Goal: Information Seeking & Learning: Learn about a topic

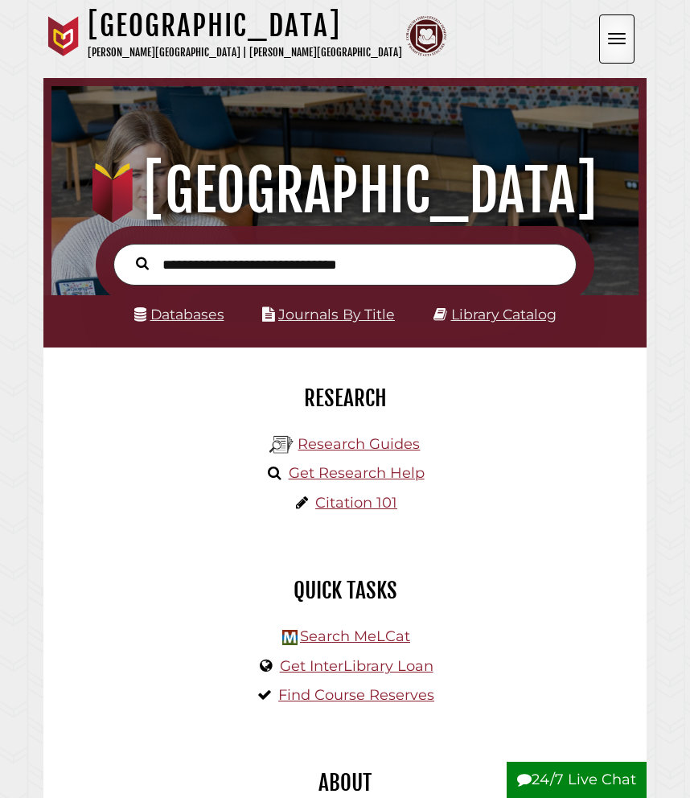
scroll to position [193, 579]
click at [191, 306] on link "Databases" at bounding box center [179, 314] width 90 height 17
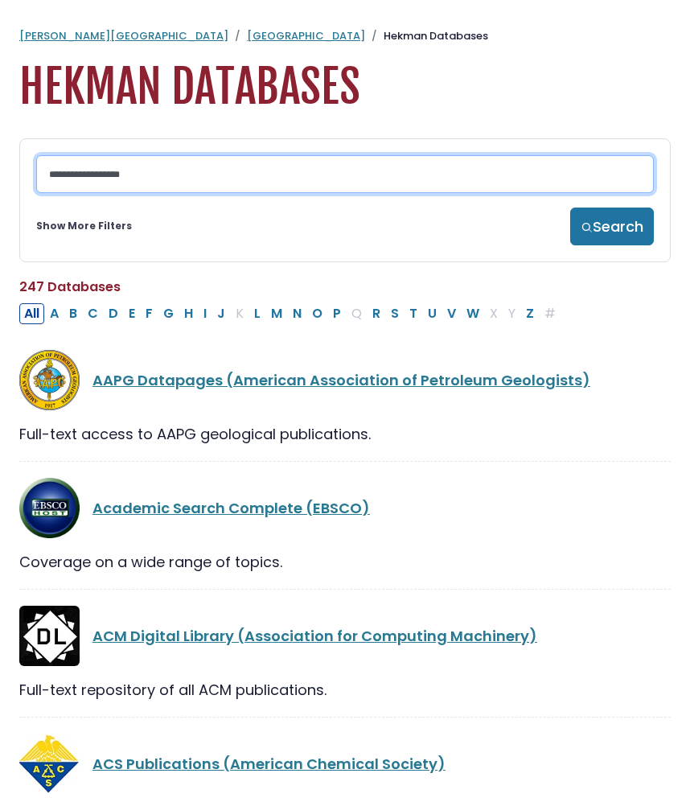
click at [194, 180] on input "Search database by title or keyword" at bounding box center [344, 174] width 617 height 38
type input "*******"
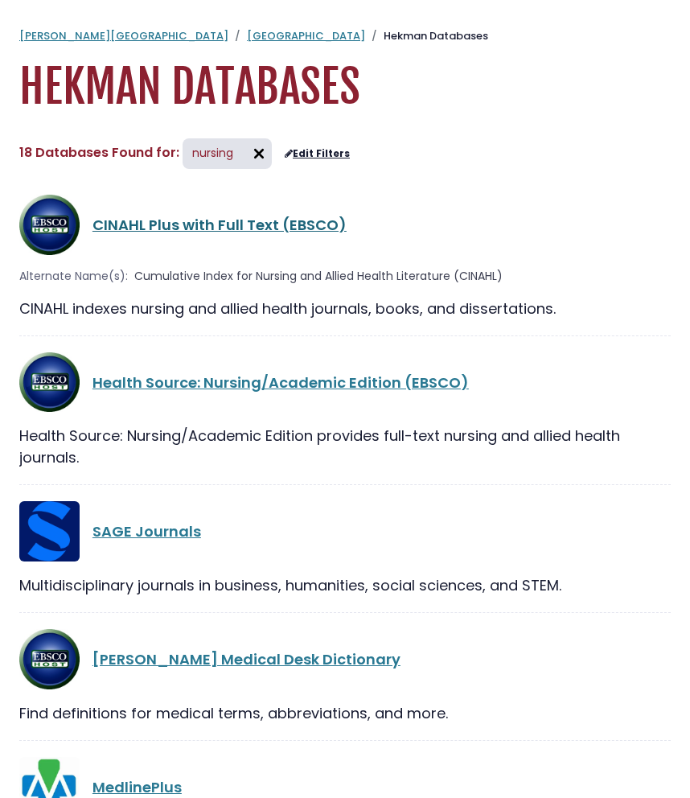
click at [195, 230] on link "CINAHL Plus with Full Text (EBSCO)" at bounding box center [219, 225] width 254 height 20
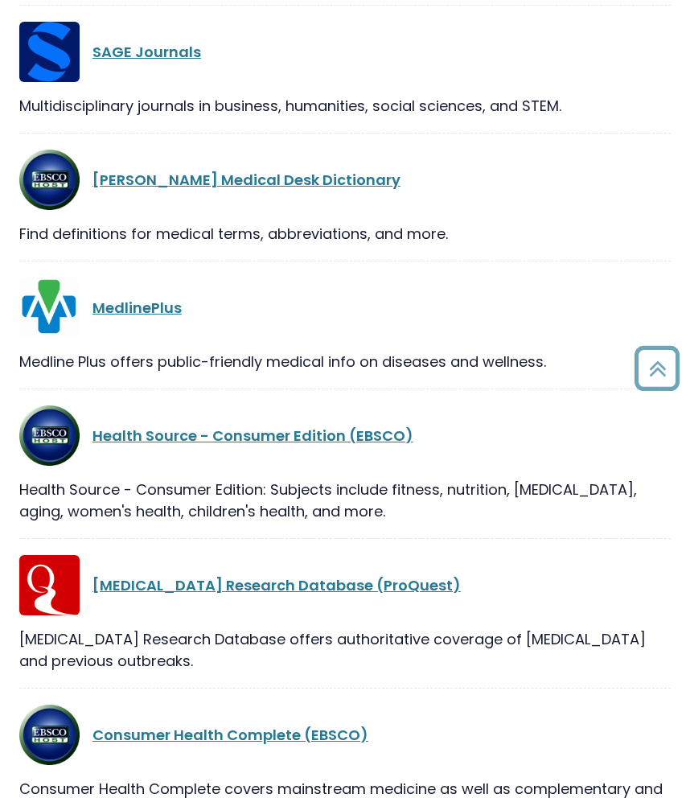
scroll to position [526, 0]
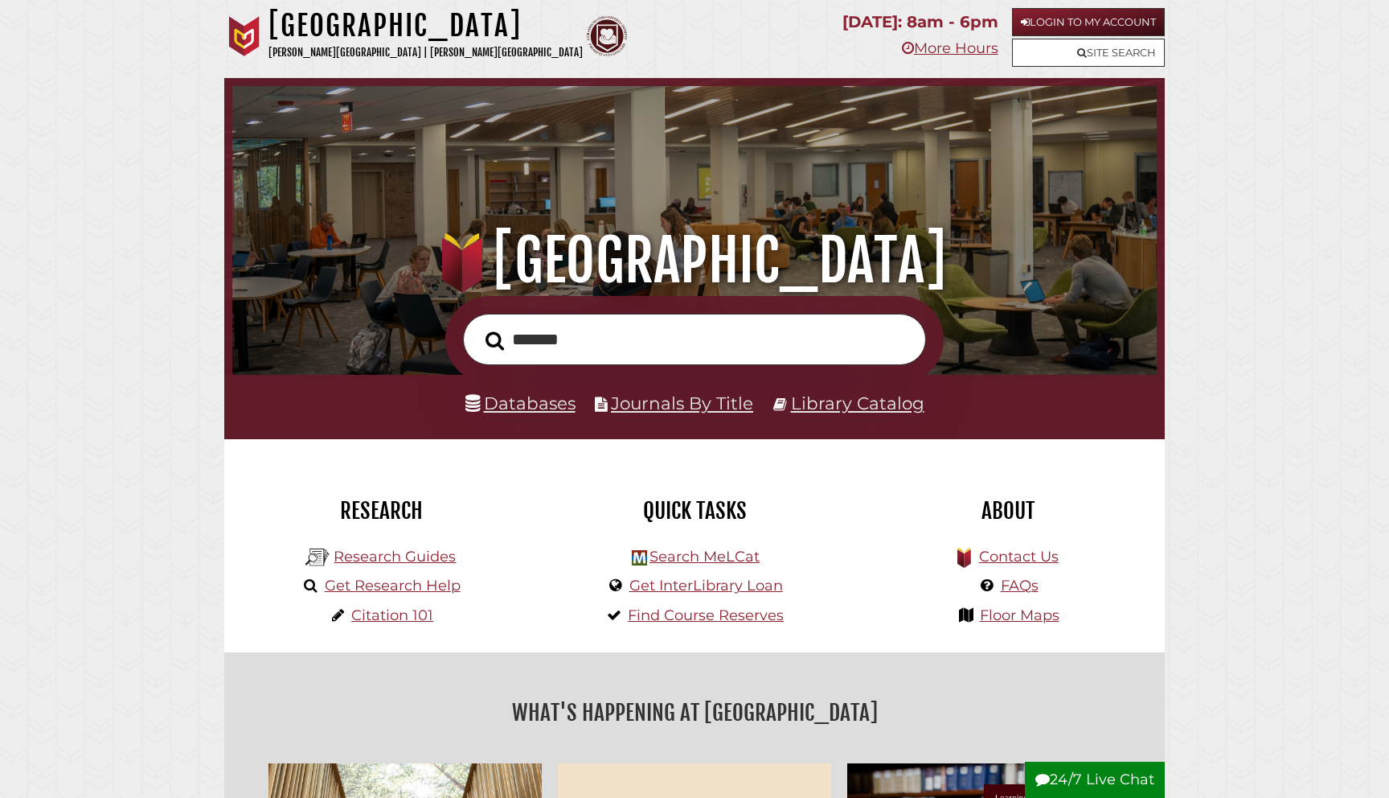
type input "*******"
click at [478, 326] on button "Search" at bounding box center [495, 340] width 35 height 29
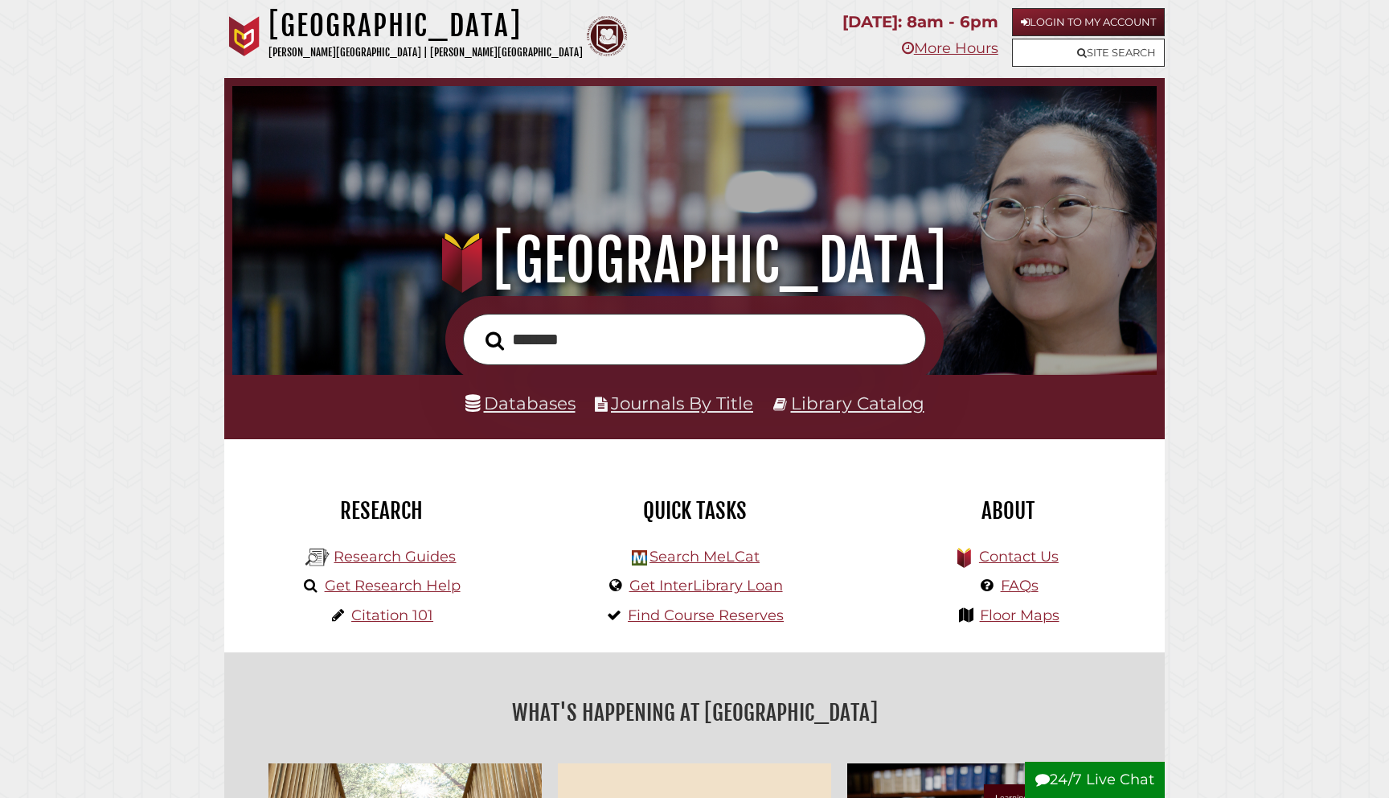
scroll to position [306, 917]
click at [512, 406] on link "Databases" at bounding box center [520, 402] width 110 height 21
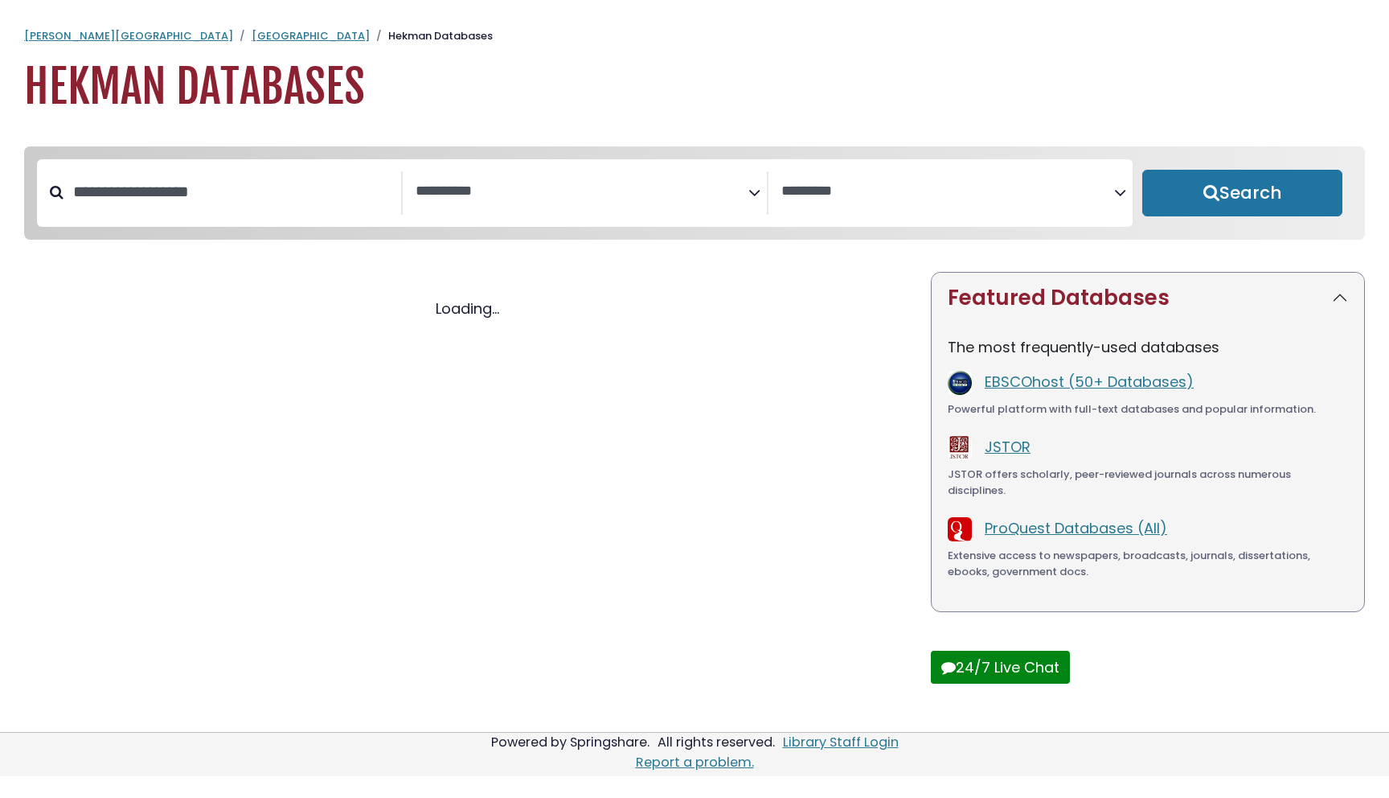
select select "Database Subject Filter"
select select "Database Vendors Filter"
select select "Database Subject Filter"
select select "Database Vendors Filter"
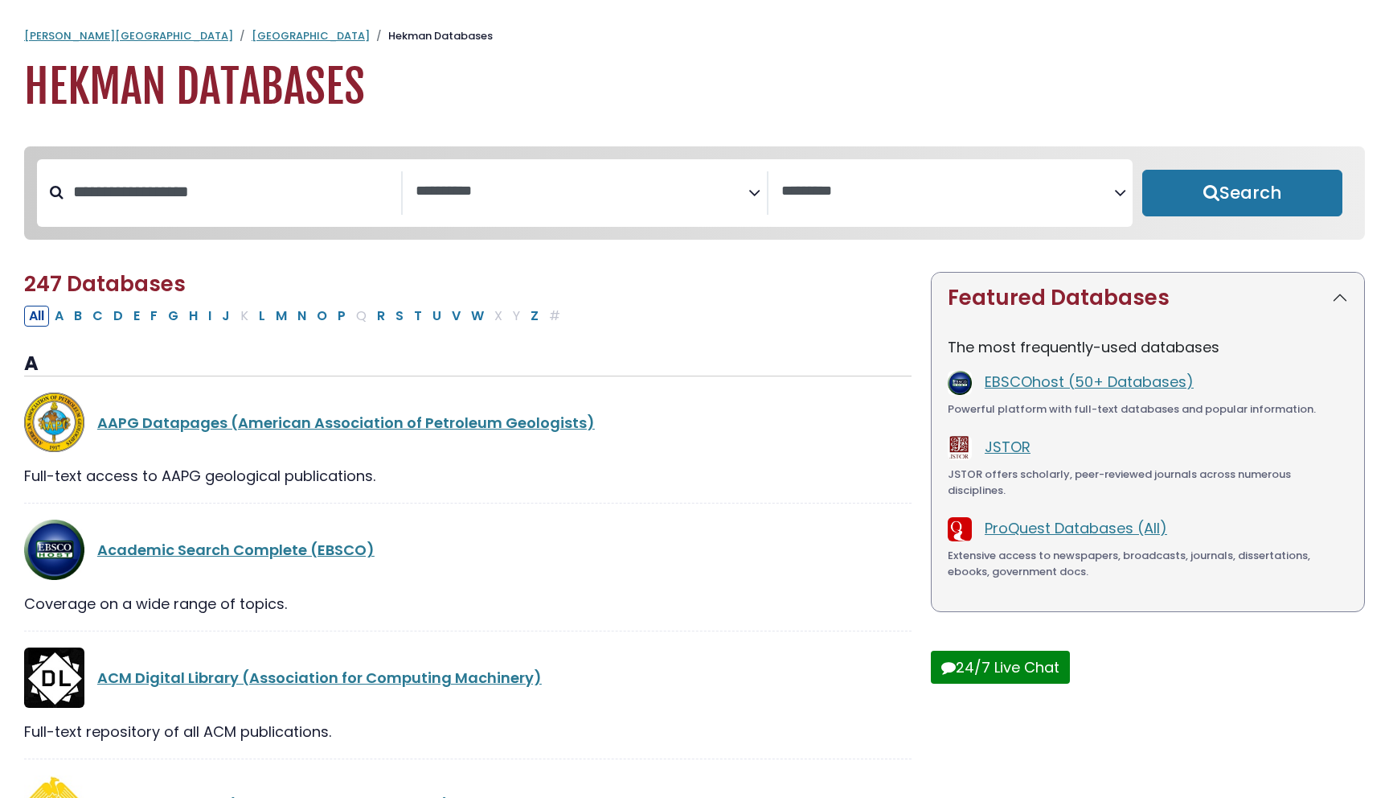
click at [281, 219] on div "**********" at bounding box center [585, 193] width 1096 height 68
click at [461, 187] on textarea "Search" at bounding box center [582, 191] width 333 height 17
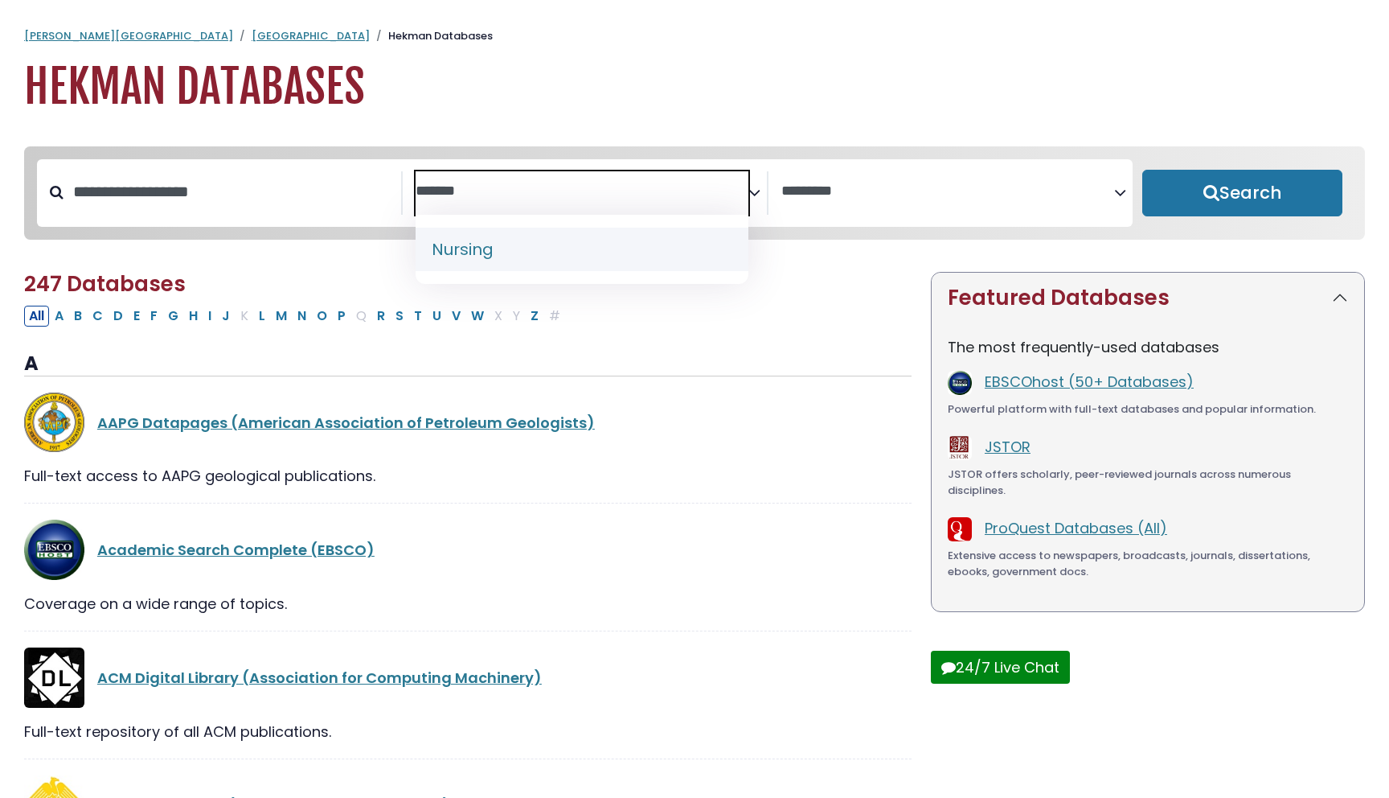
type textarea "*******"
select select "*****"
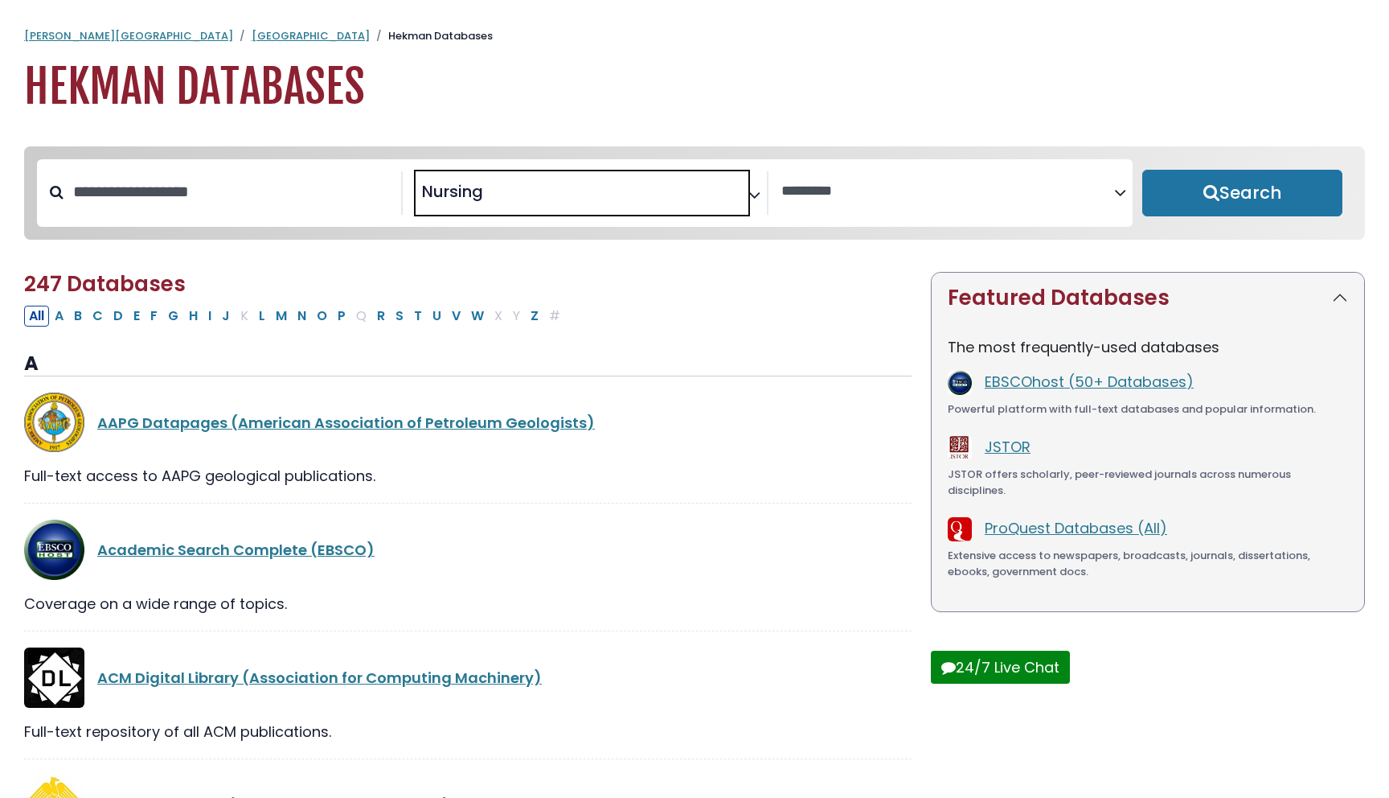
scroll to position [603, 0]
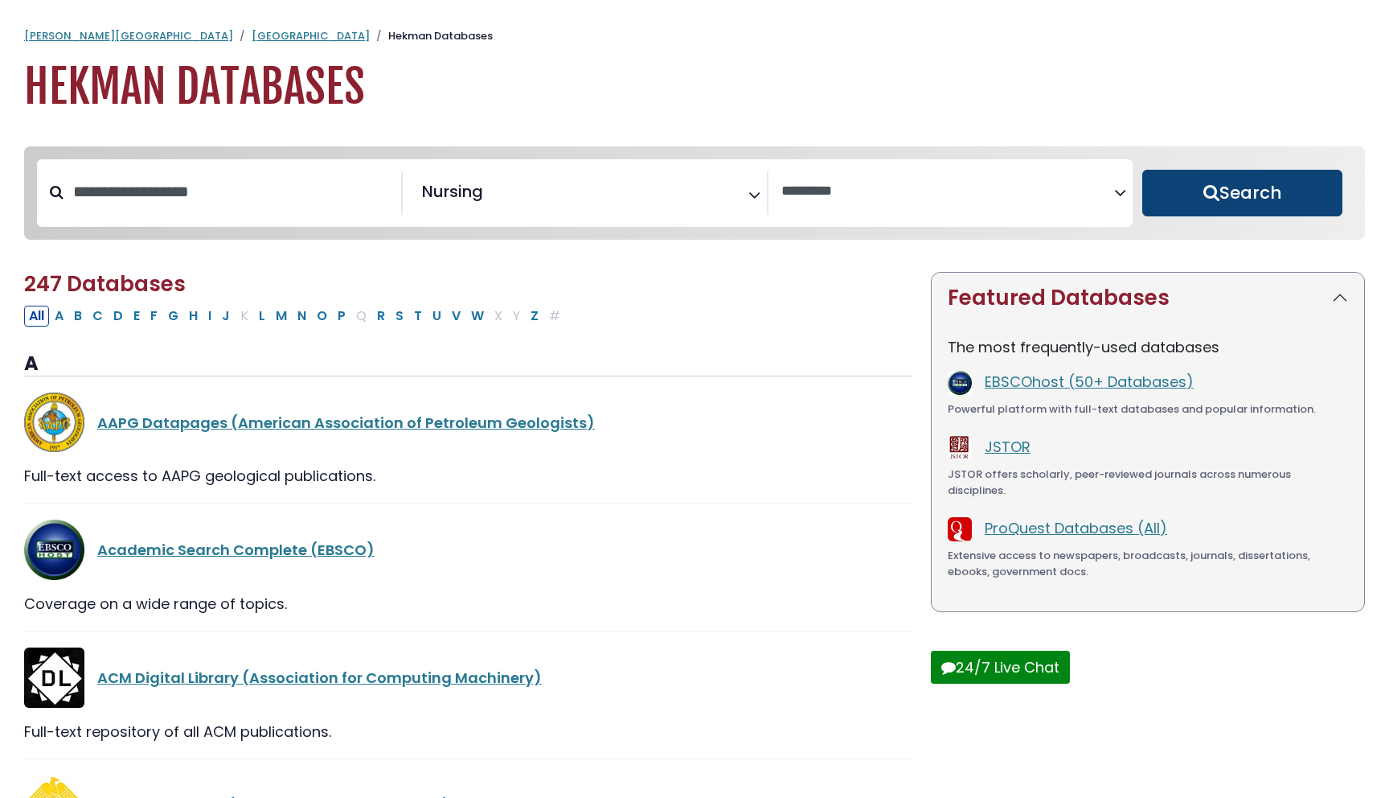
click at [1193, 215] on button "Search" at bounding box center [1242, 193] width 200 height 47
select select "Database Vendors Filter"
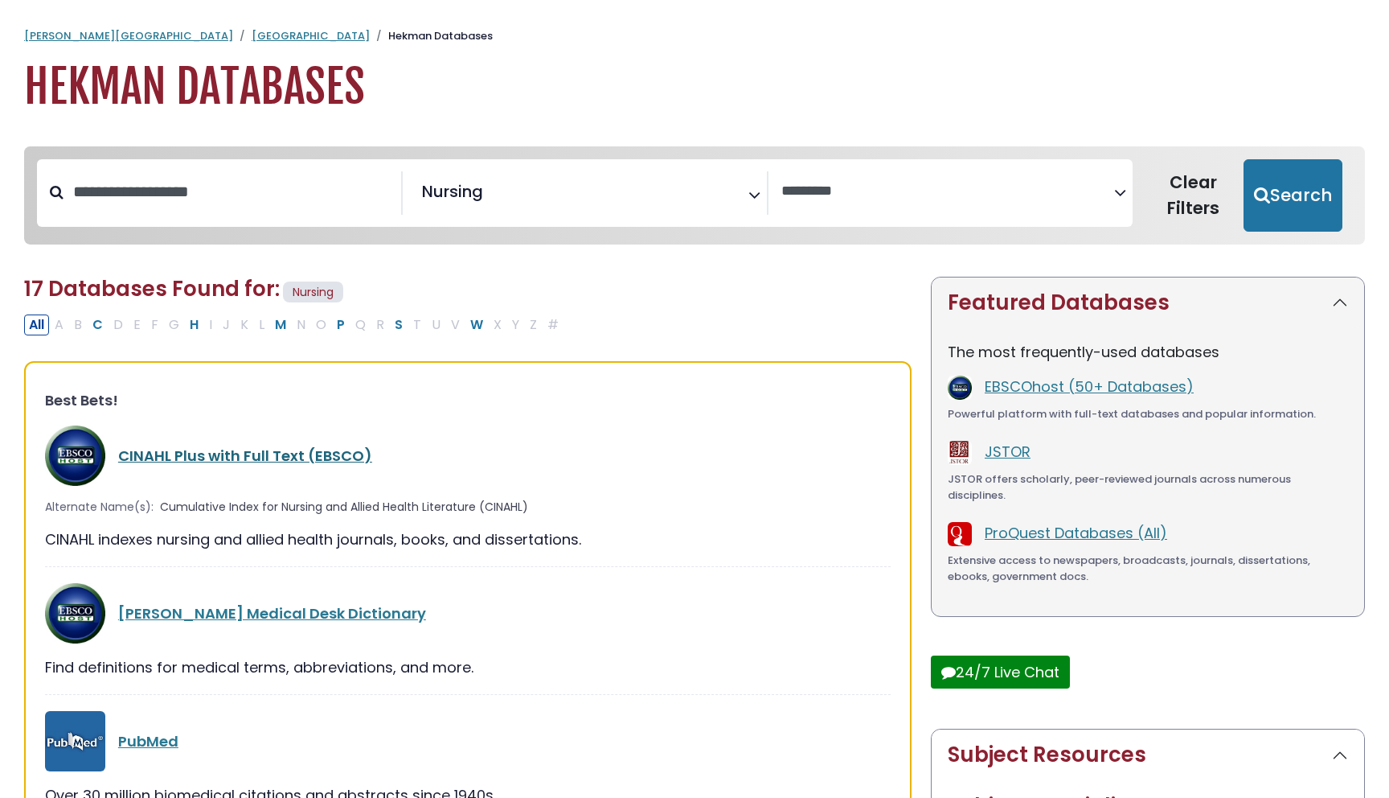
click at [273, 455] on link "CINAHL Plus with Full Text (EBSCO)" at bounding box center [245, 455] width 254 height 20
select select "Database Vendors Filter"
click at [305, 617] on link "[PERSON_NAME] Medical Desk Dictionary" at bounding box center [272, 613] width 308 height 20
select select "Database Vendors Filter"
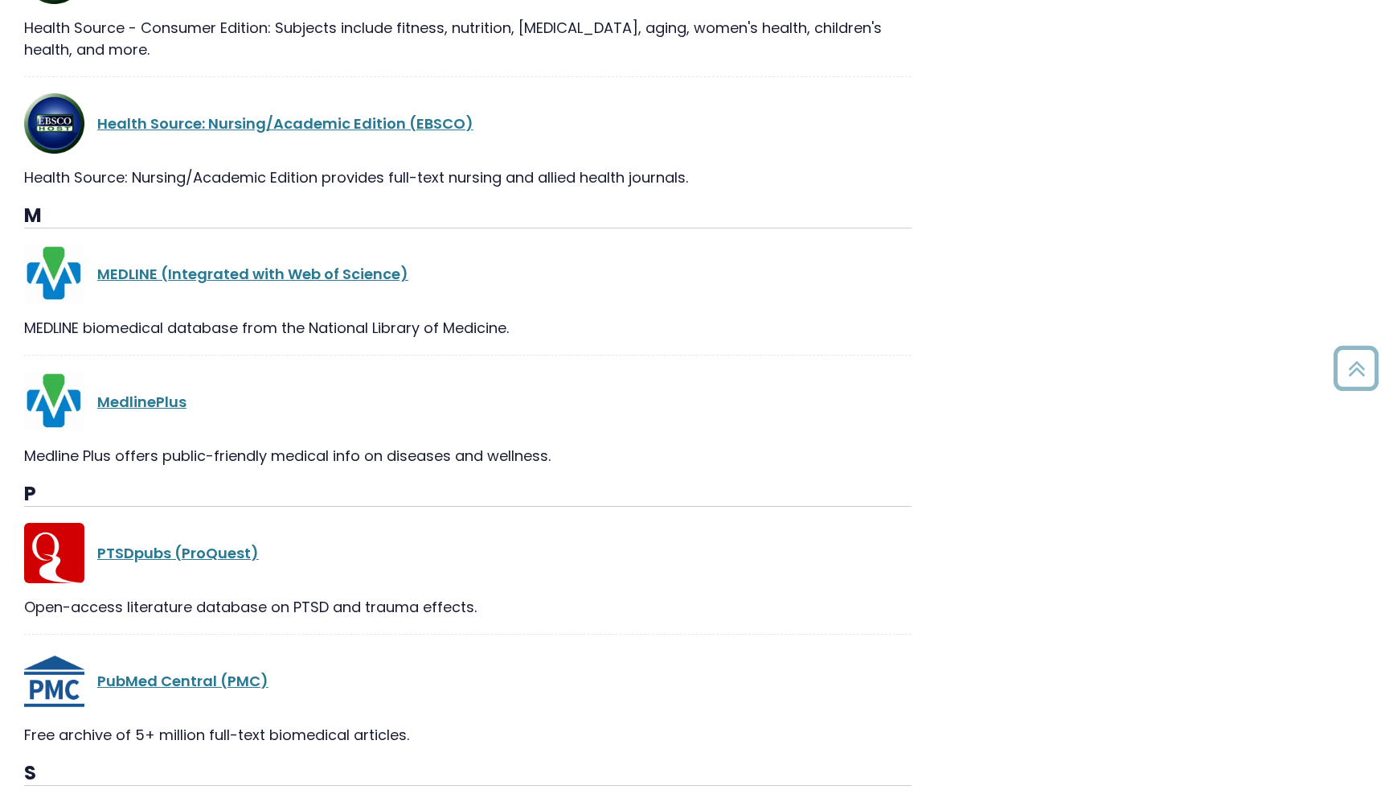
scroll to position [1617, 0]
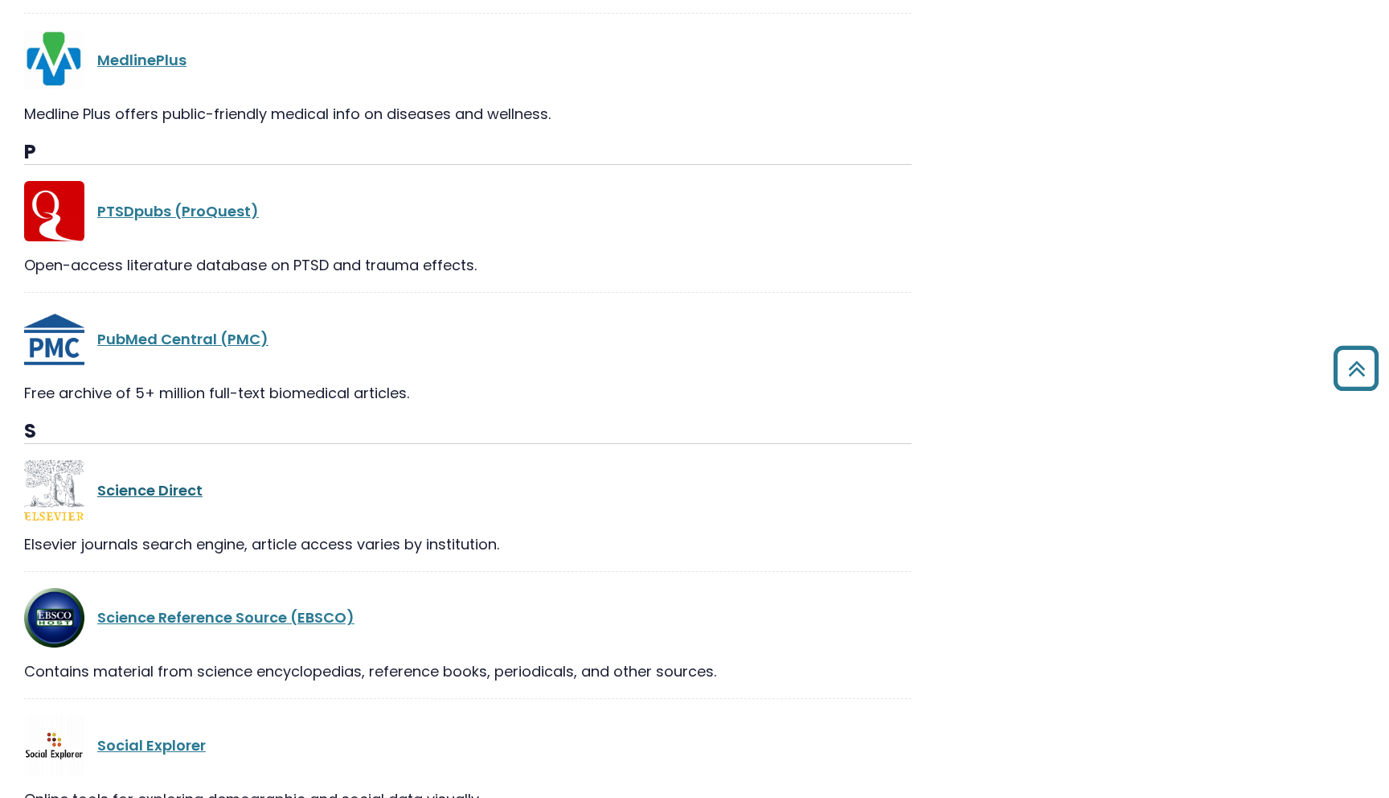
click at [183, 485] on link "Science Direct" at bounding box center [149, 490] width 105 height 20
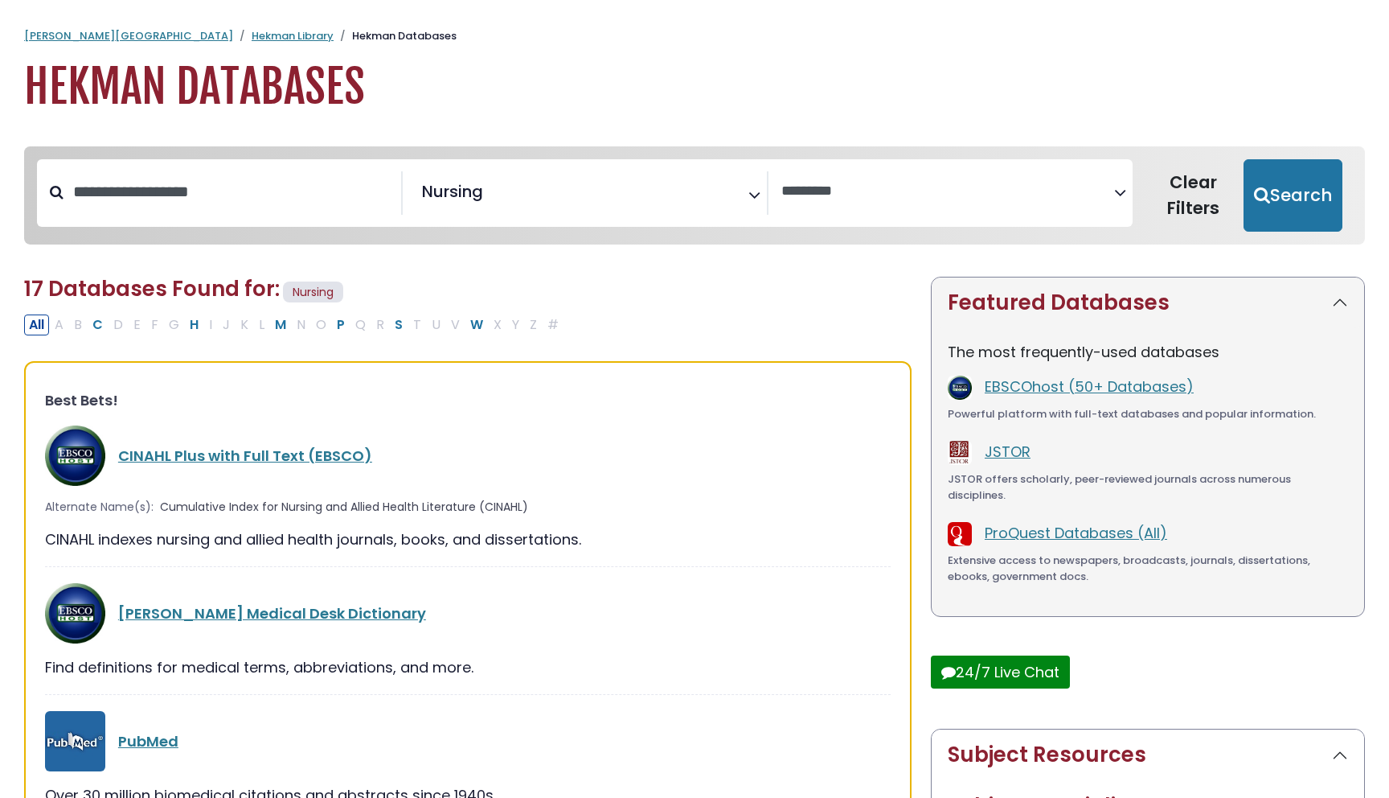
select select "Database Vendors Filter"
click at [605, 224] on div "**********" at bounding box center [585, 193] width 1096 height 68
click at [1056, 381] on link "EBSCOhost (50+ Databases)" at bounding box center [1089, 386] width 209 height 20
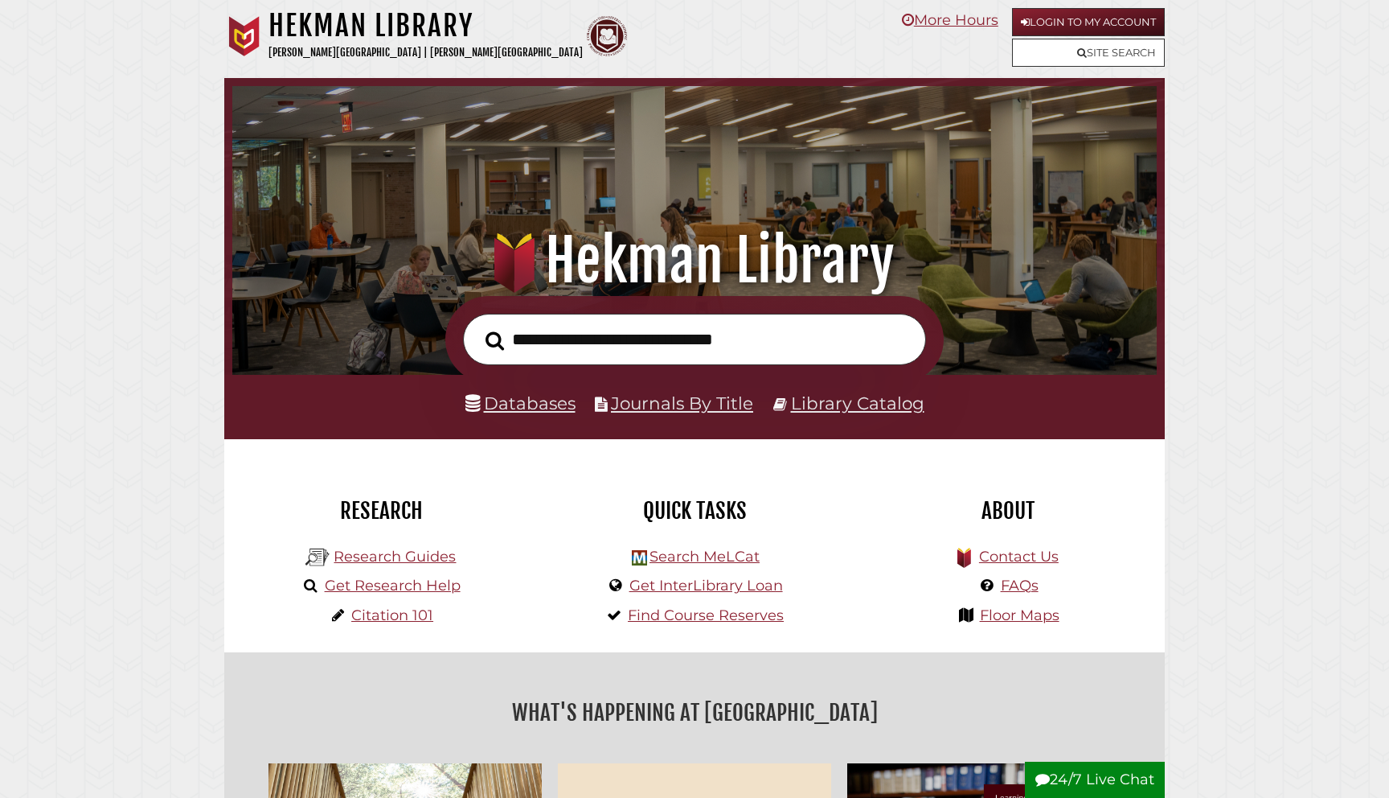
scroll to position [306, 917]
click at [1078, 27] on link "Login to My Account" at bounding box center [1088, 22] width 153 height 28
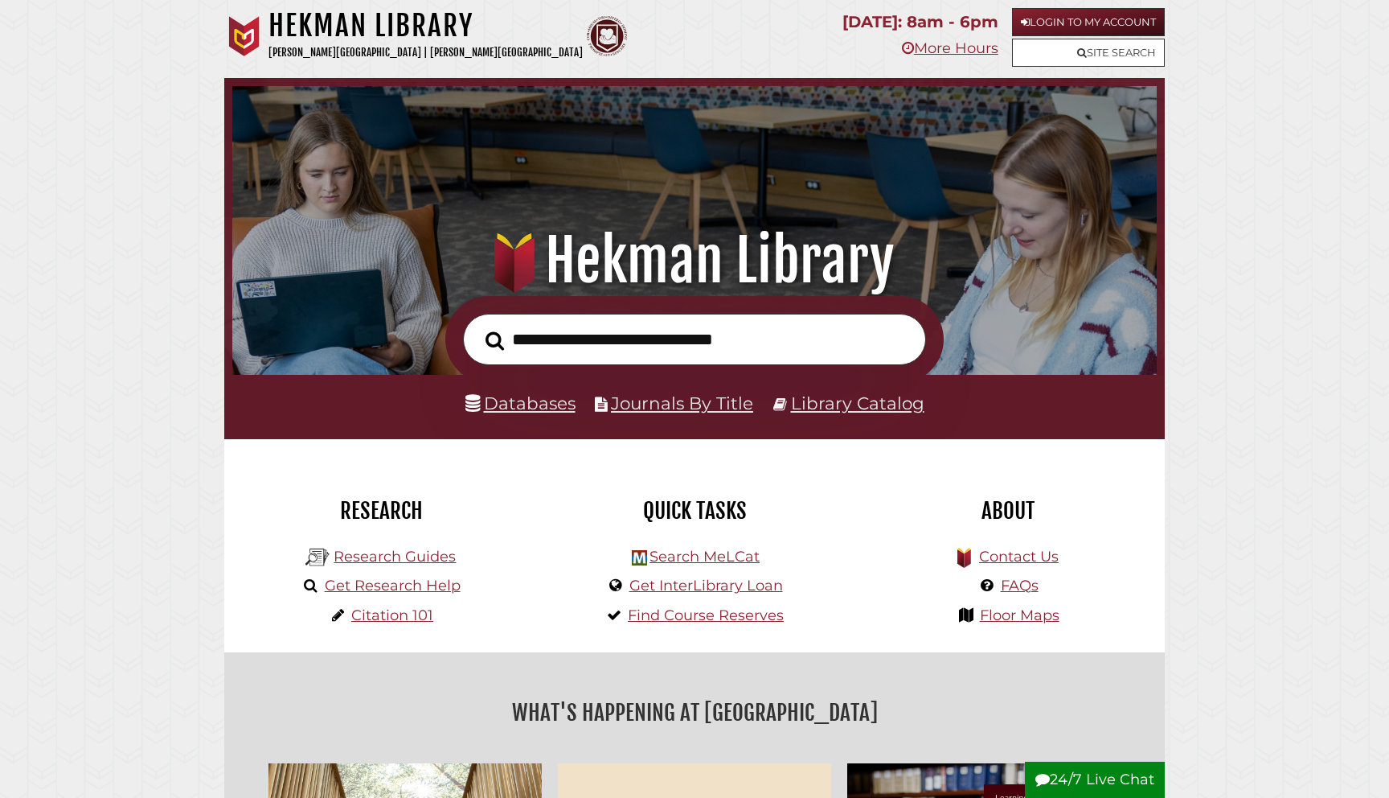
scroll to position [306, 917]
click at [1064, 31] on link "Login to My Account" at bounding box center [1088, 22] width 153 height 28
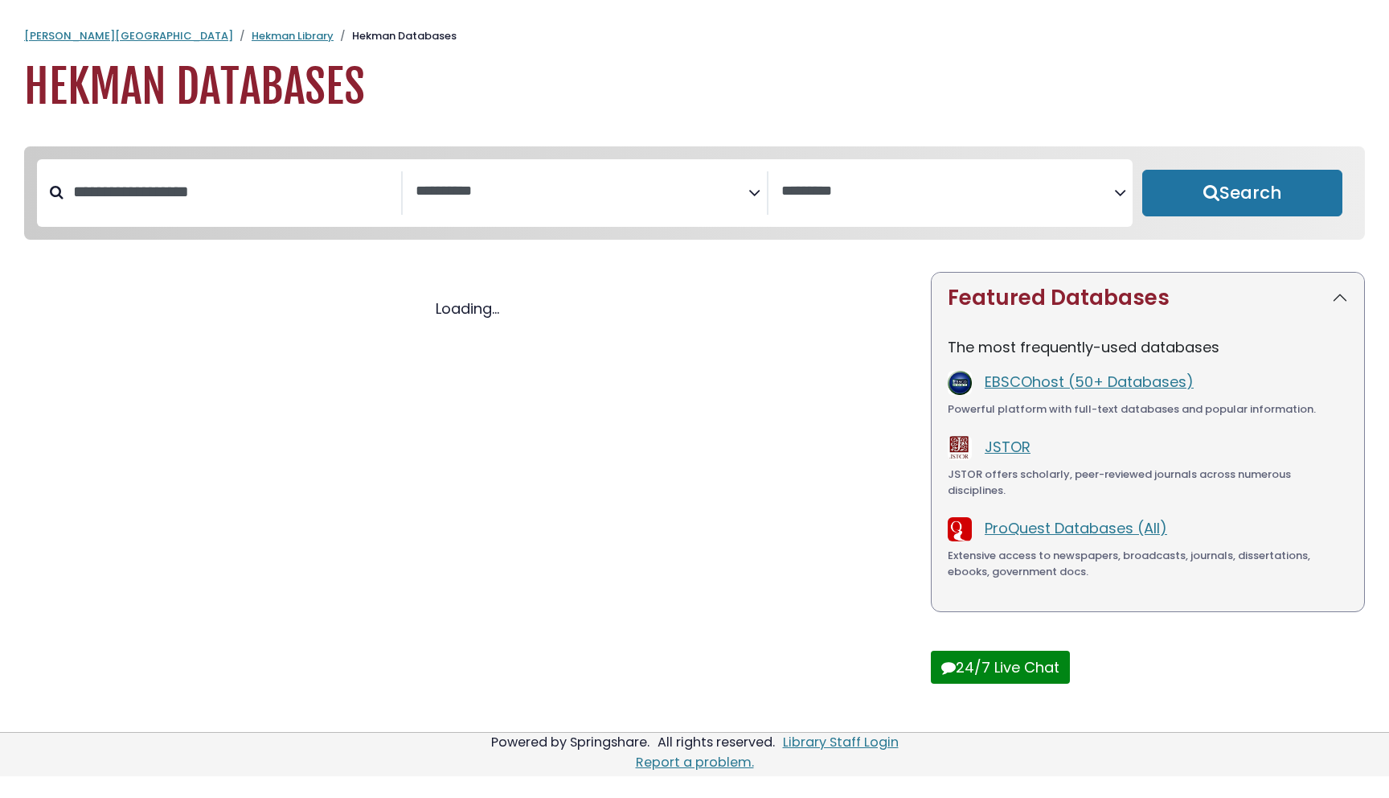
select select "Database Subject Filter"
select select "Database Vendors Filter"
select select "Database Subject Filter"
select select "Database Vendors Filter"
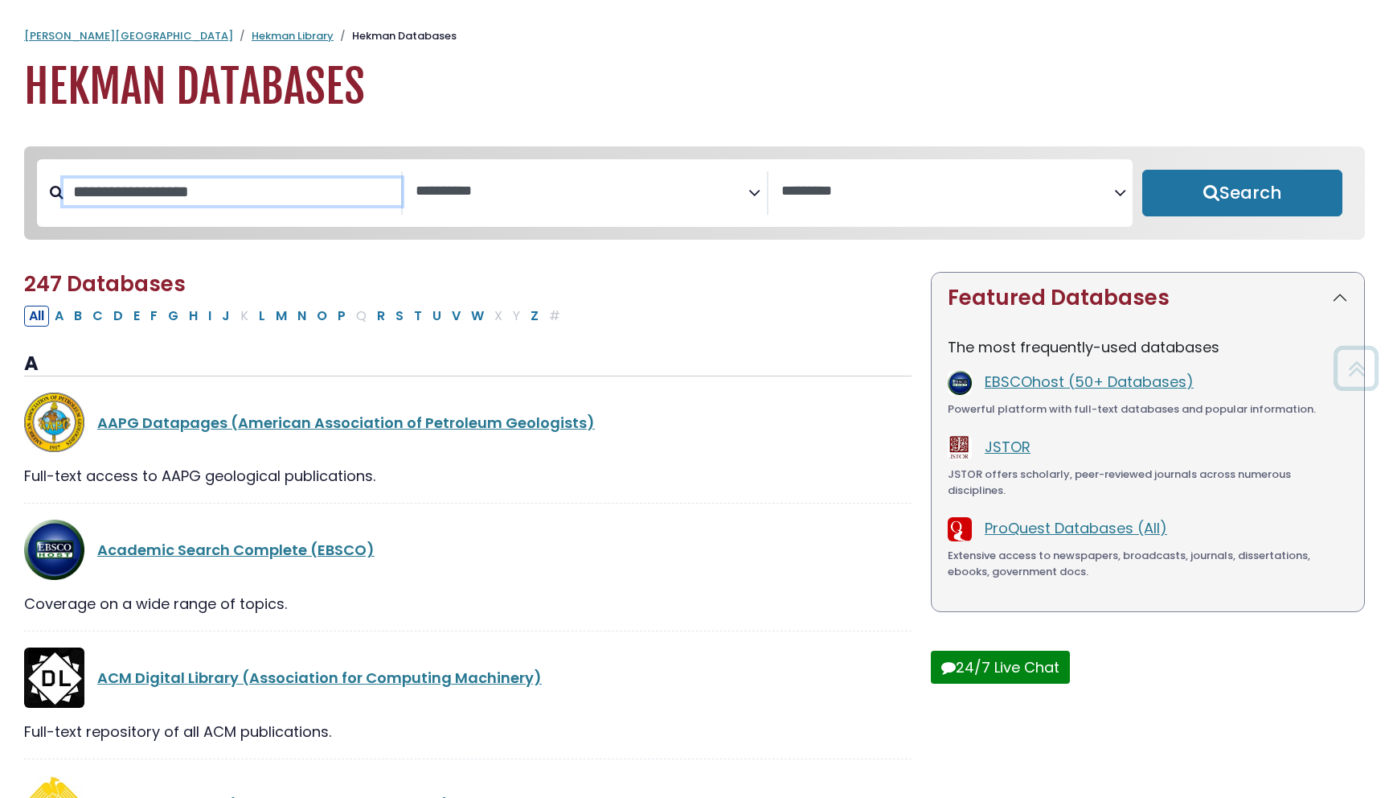
click at [233, 203] on input "Search database by title or keyword" at bounding box center [233, 191] width 338 height 27
click at [559, 195] on textarea "Search" at bounding box center [582, 191] width 333 height 17
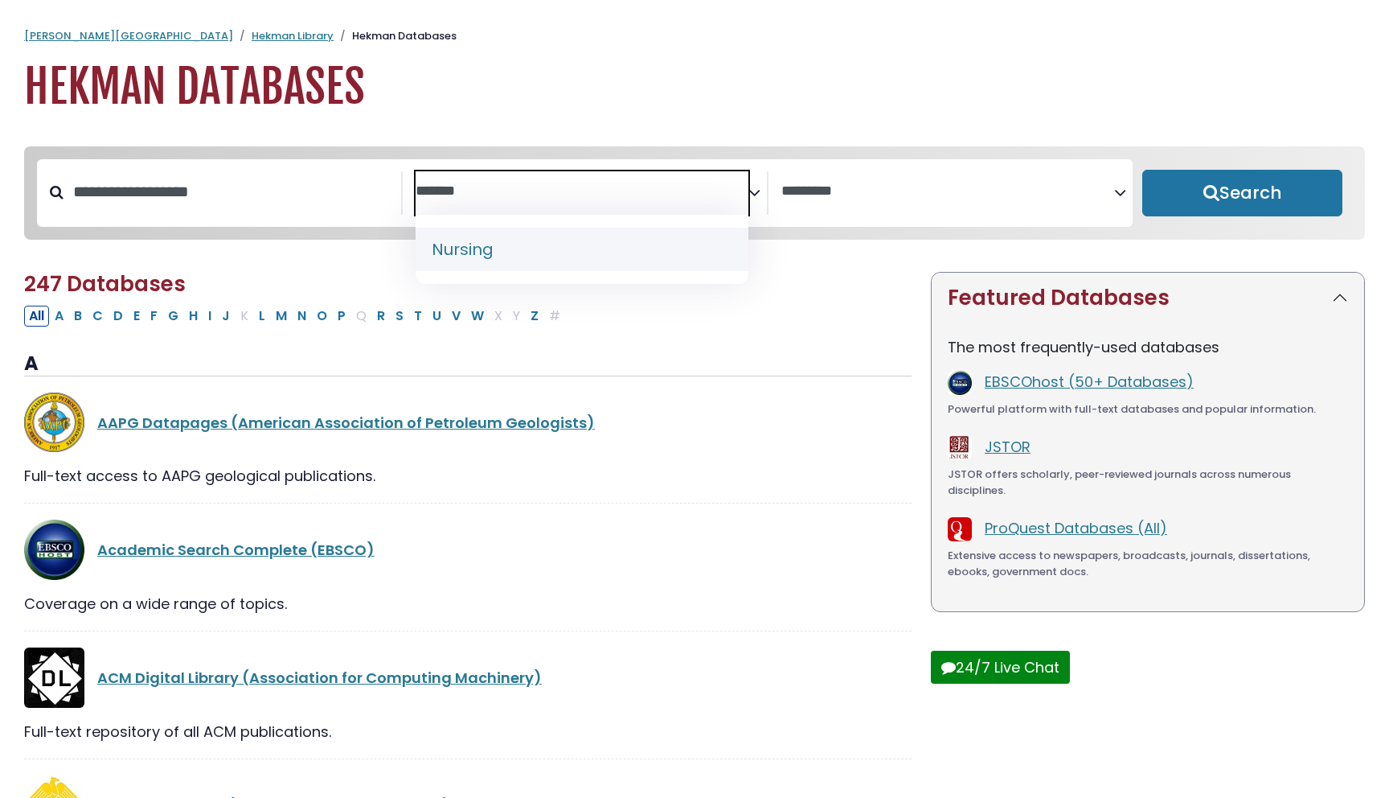
type textarea "*******"
select select "*****"
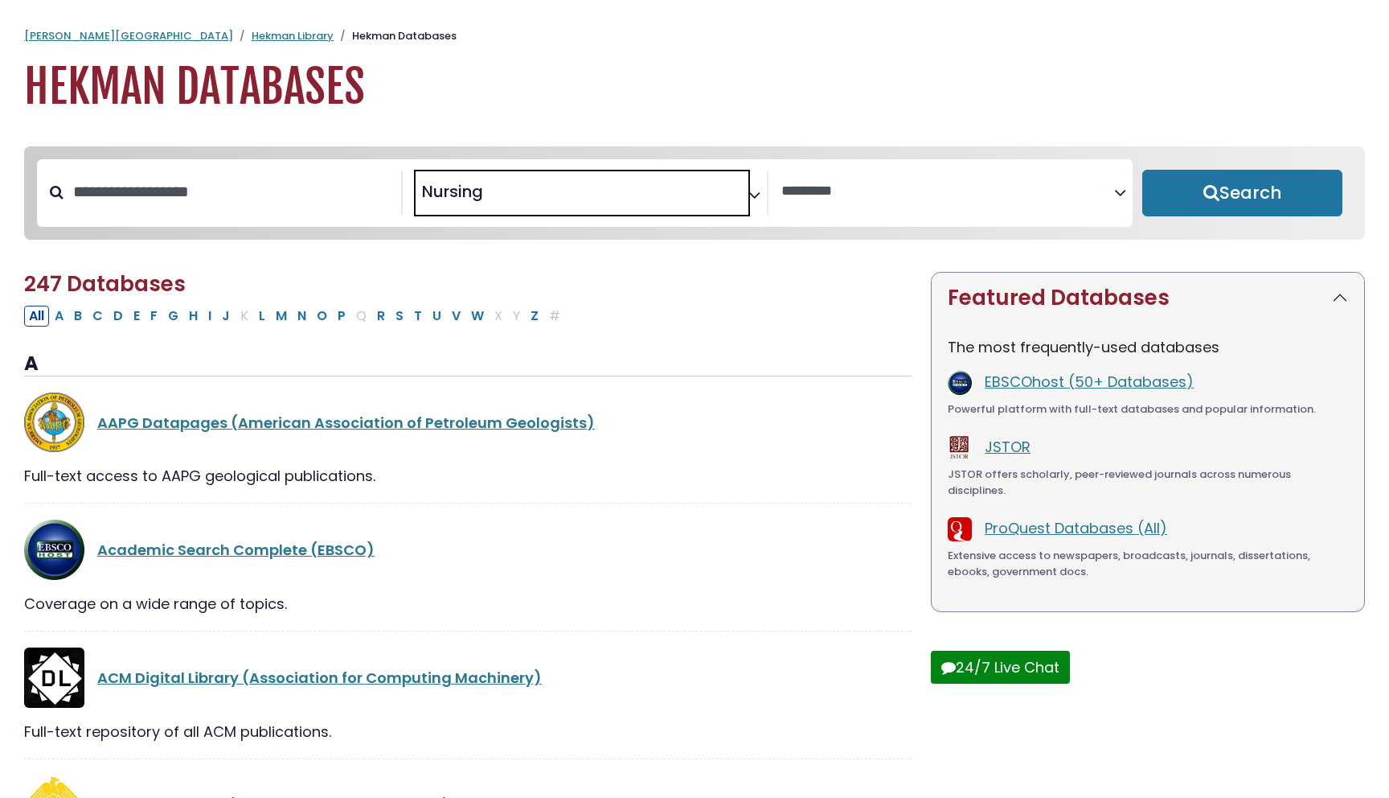
scroll to position [603, 0]
click at [1216, 211] on button "Search" at bounding box center [1242, 193] width 200 height 47
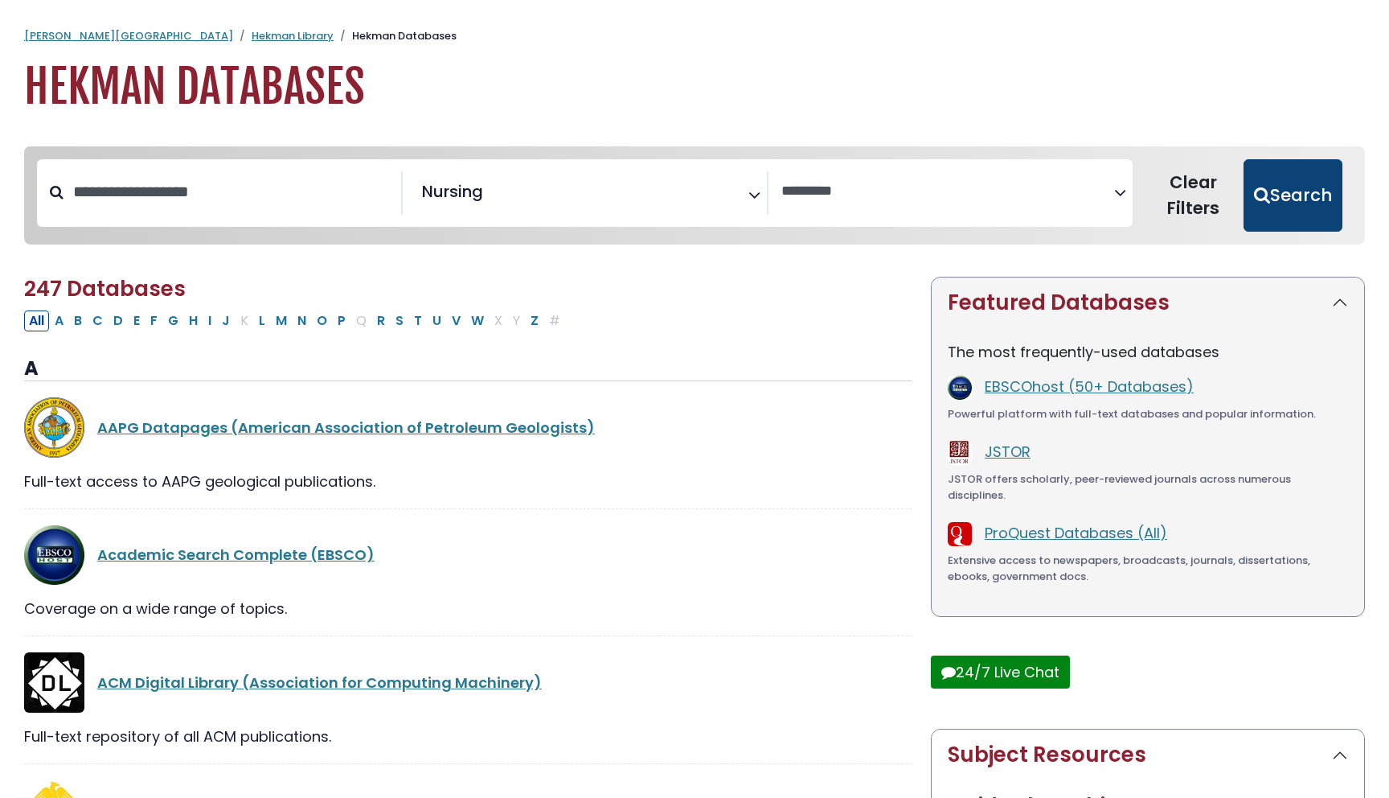
select select "Database Vendors Filter"
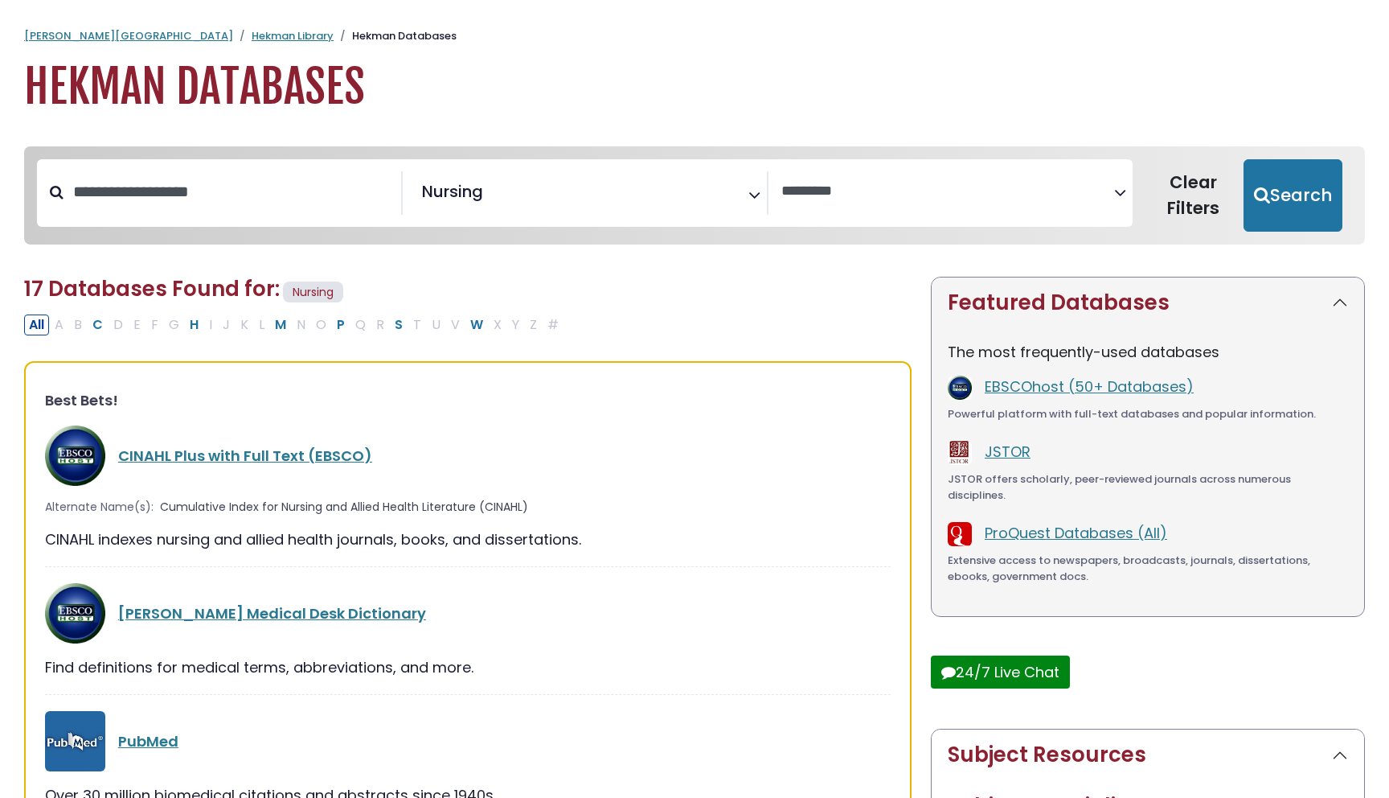
scroll to position [39, 0]
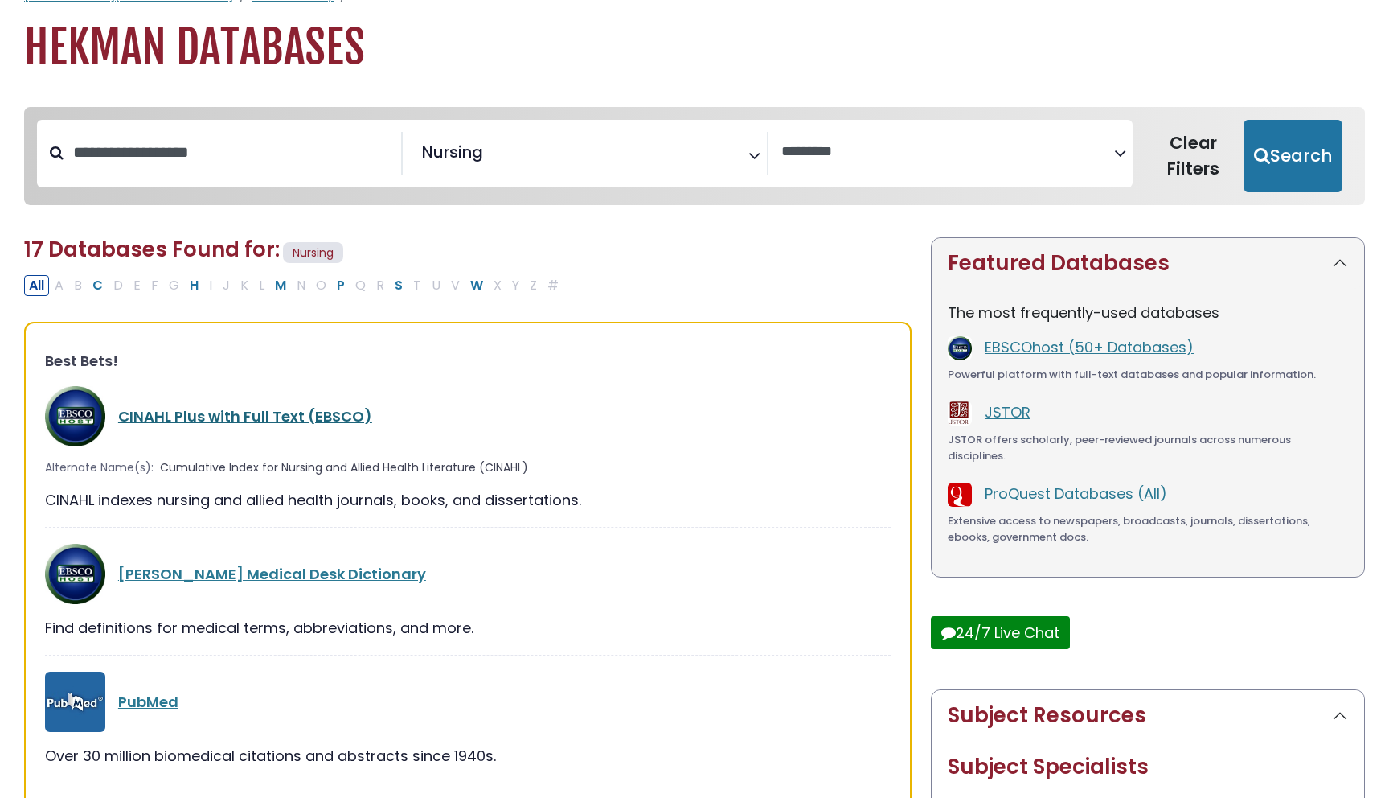
click at [265, 418] on link "CINAHL Plus with Full Text (EBSCO)" at bounding box center [245, 416] width 254 height 20
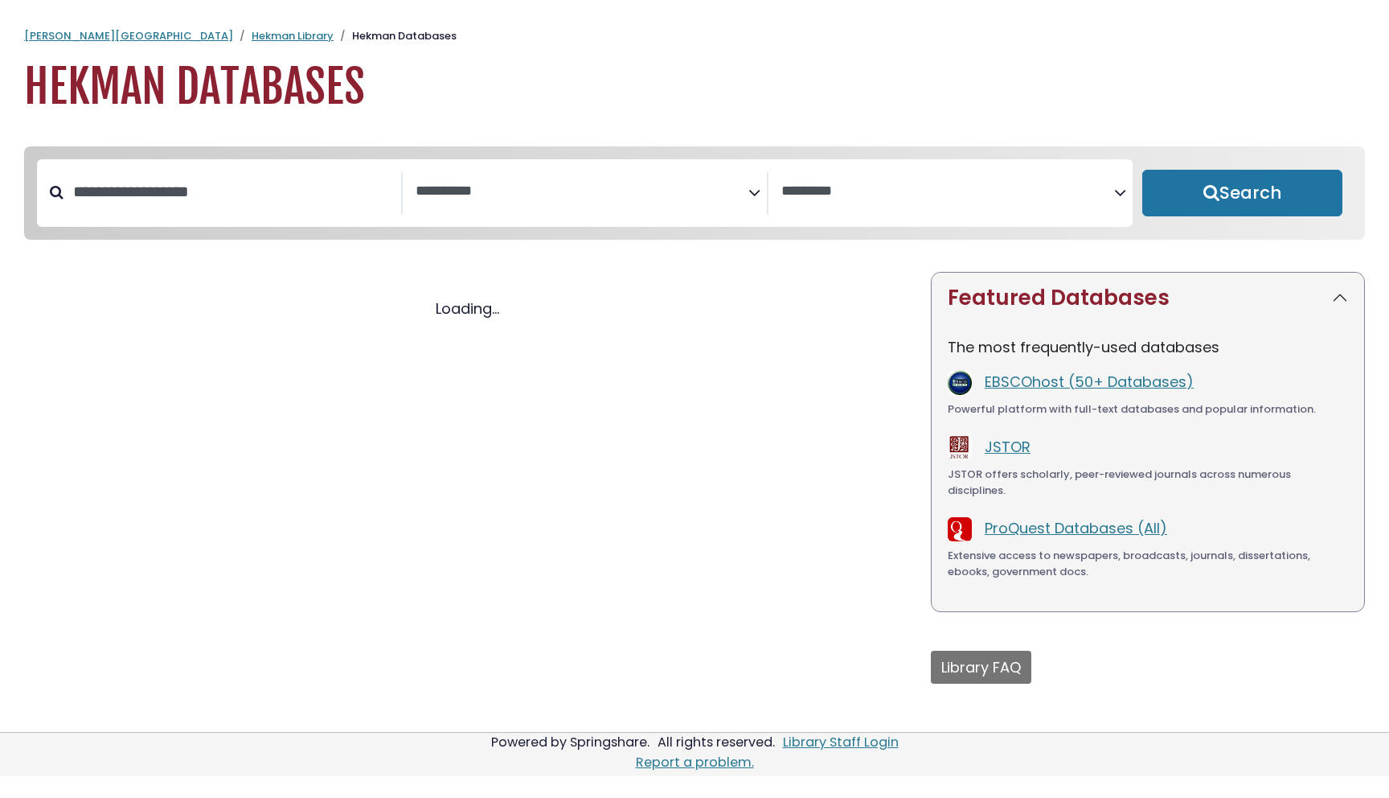
select select "Database Subject Filter"
select select "Database Vendors Filter"
select select "Database Subject Filter"
select select "Database Vendors Filter"
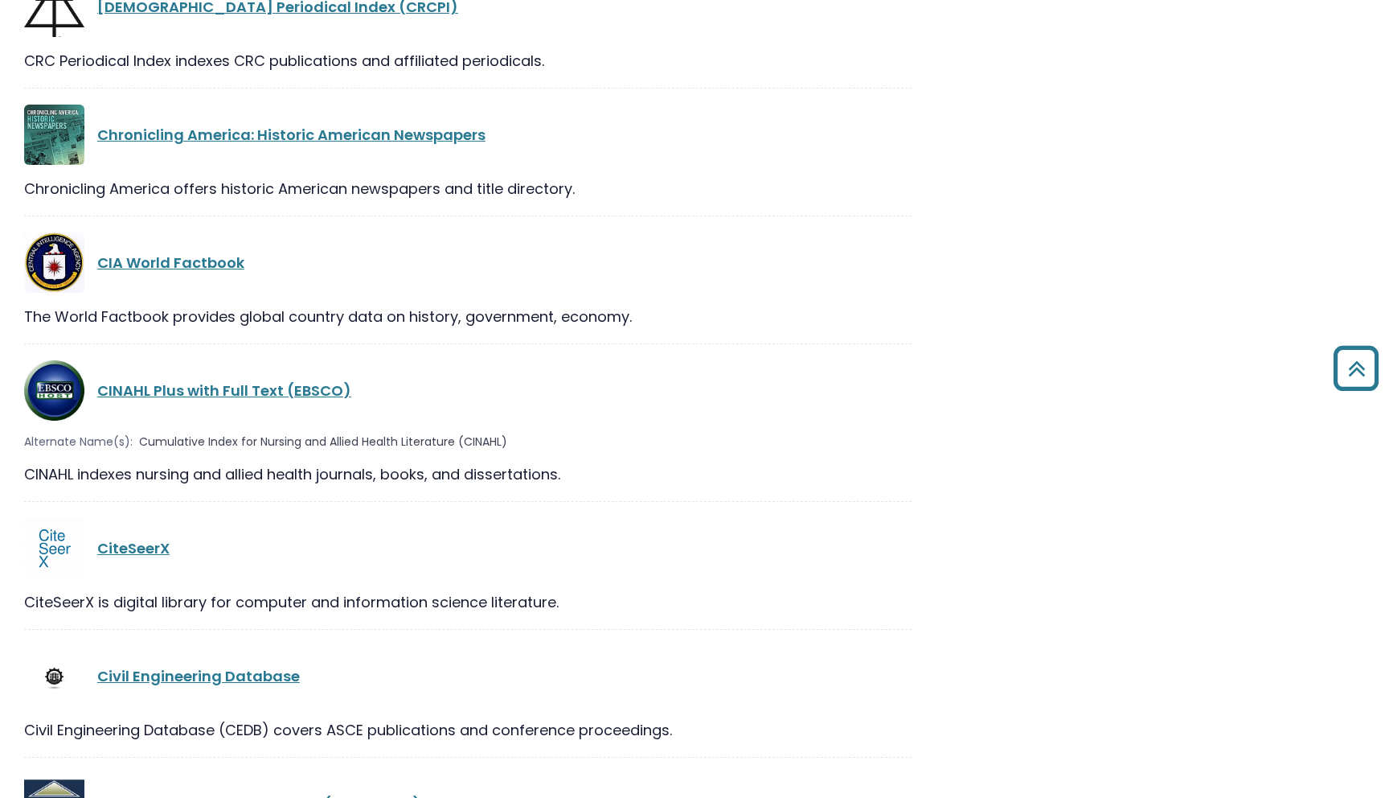
scroll to position [7450, 0]
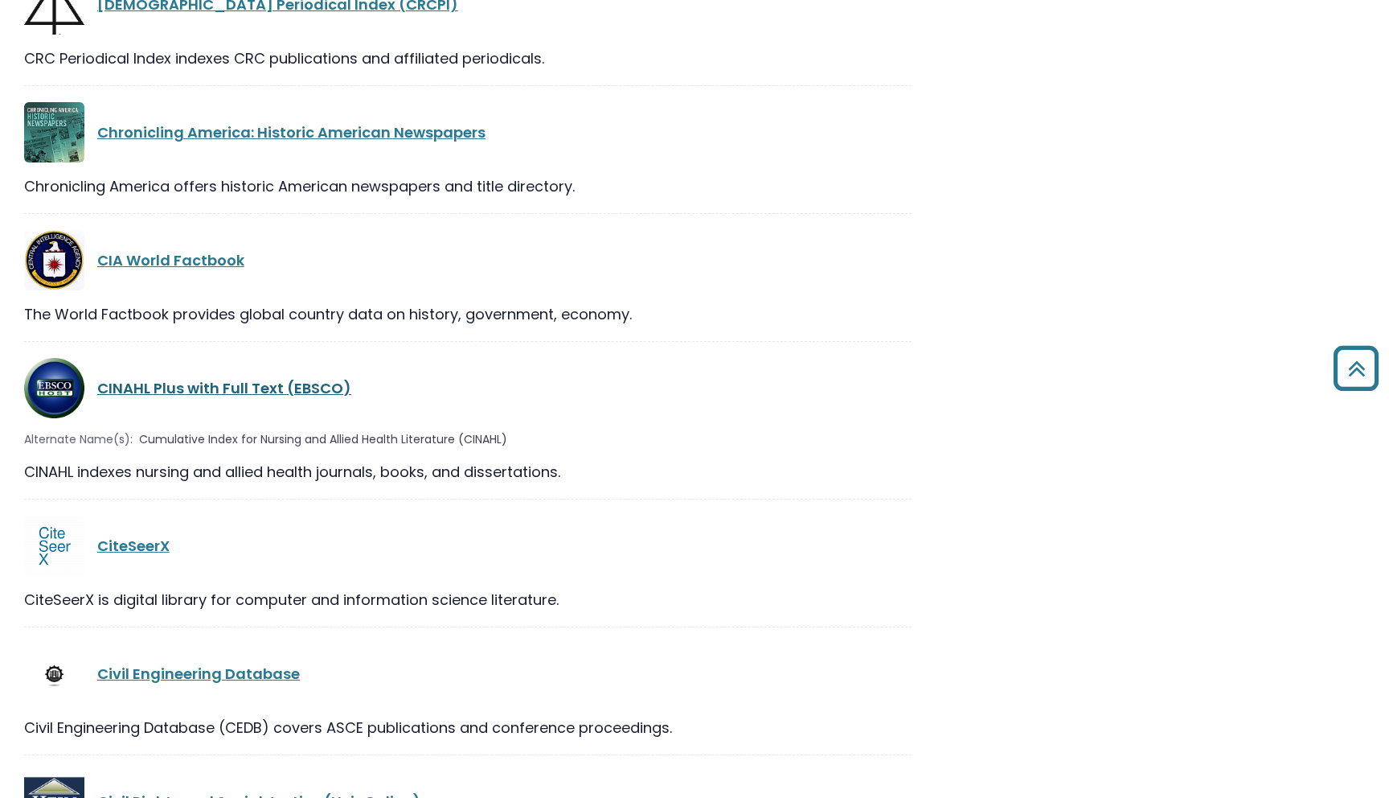
click at [222, 397] on link "CINAHL Plus with Full Text (EBSCO)" at bounding box center [224, 388] width 254 height 20
